Goal: Task Accomplishment & Management: Manage account settings

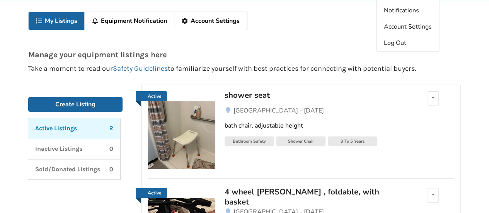
scroll to position [77, 0]
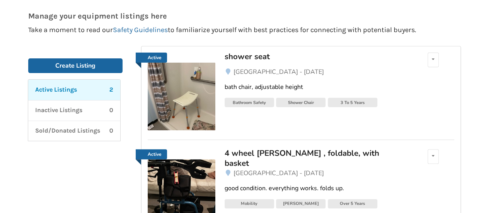
click at [198, 89] on img at bounding box center [182, 97] width 68 height 68
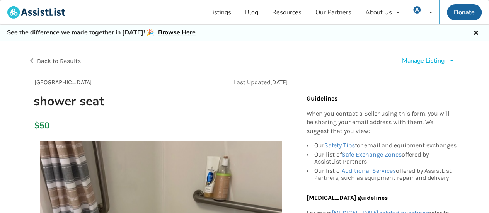
click at [452, 61] on icon at bounding box center [451, 60] width 6 height 5
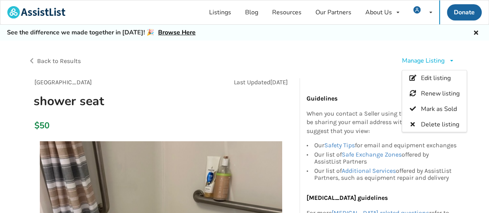
click at [421, 125] on span "Delete listing" at bounding box center [440, 124] width 38 height 8
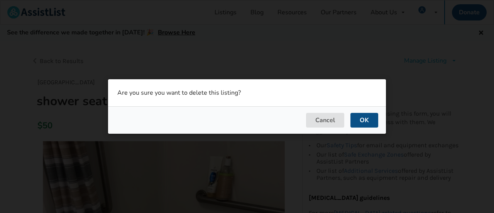
click at [367, 124] on button "OK" at bounding box center [365, 120] width 28 height 15
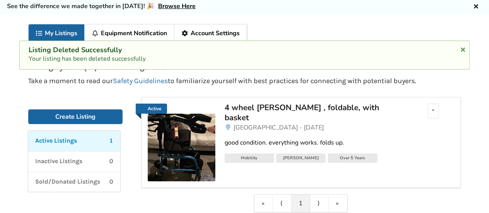
scroll to position [39, 0]
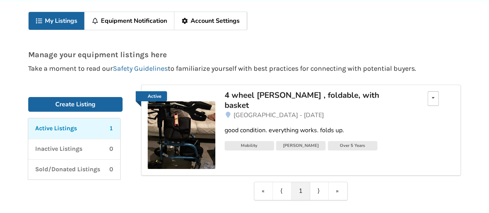
click at [434, 104] on div "Edit listing Renew listing Mark as Sold Delete listing" at bounding box center [432, 98] width 11 height 15
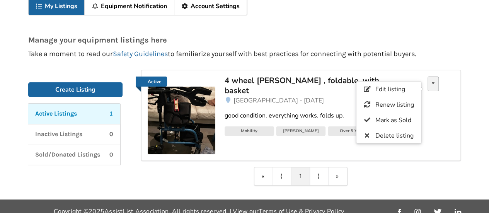
scroll to position [62, 0]
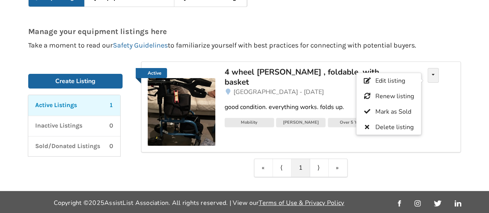
click at [198, 122] on img at bounding box center [182, 112] width 68 height 68
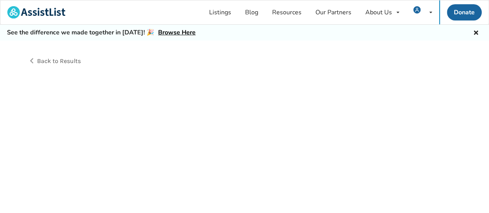
click at [198, 122] on div "Back to Results" at bounding box center [244, 136] width 489 height 190
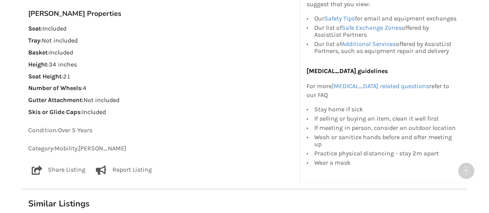
scroll to position [502, 0]
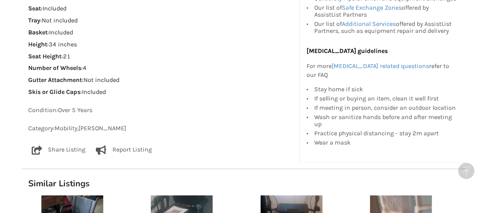
click at [57, 150] on p "Share Listing" at bounding box center [66, 149] width 37 height 9
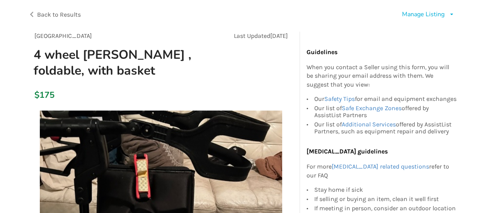
scroll to position [0, 0]
